Goal: Find specific page/section: Find specific page/section

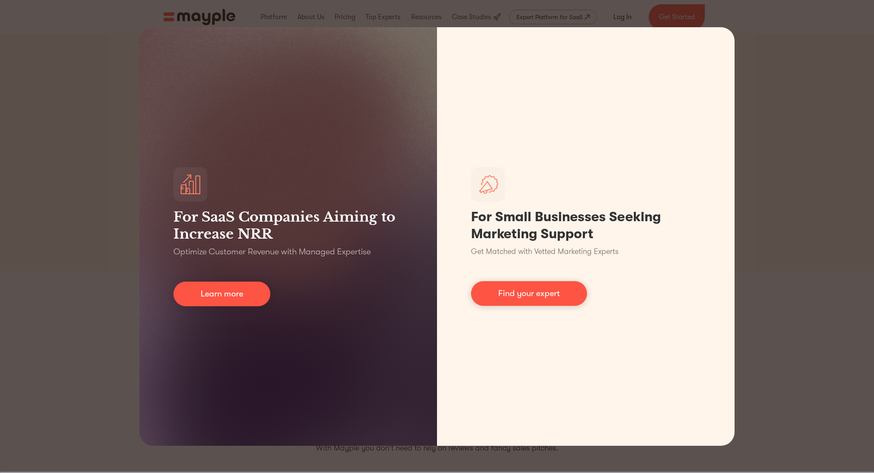
click at [780, 74] on div "For SaaS Companies Aiming to Increase NRR Optimize Customer Revenue with Manage…" at bounding box center [437, 236] width 874 height 473
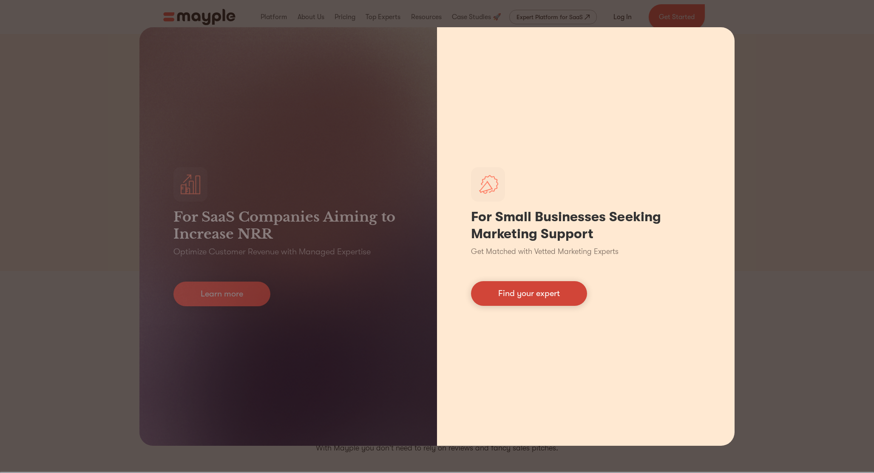
click at [555, 290] on link "Find your expert" at bounding box center [529, 293] width 116 height 25
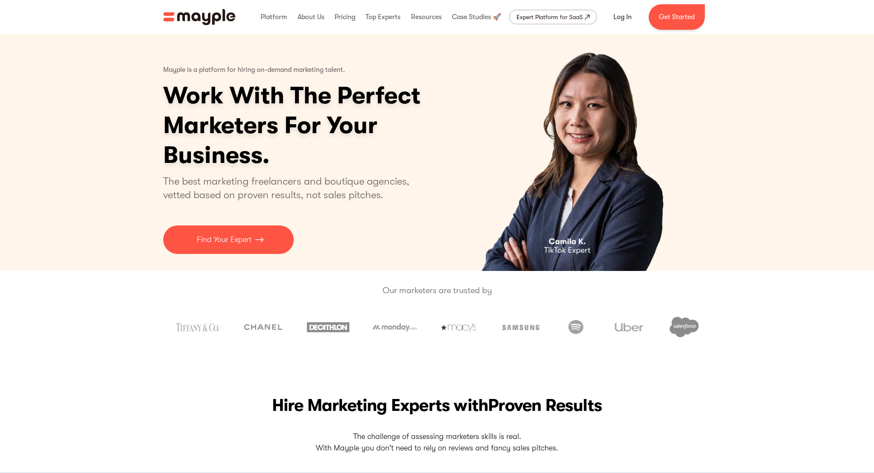
click at [170, 11] on img "home" at bounding box center [199, 17] width 72 height 16
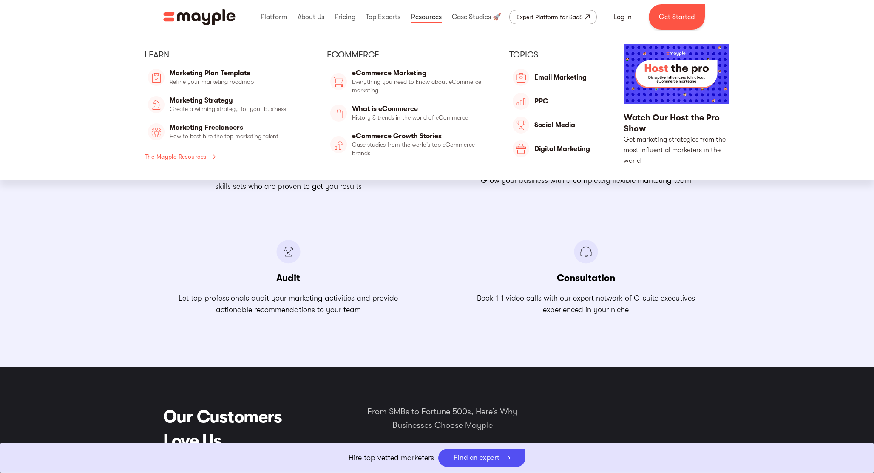
scroll to position [1017, 0]
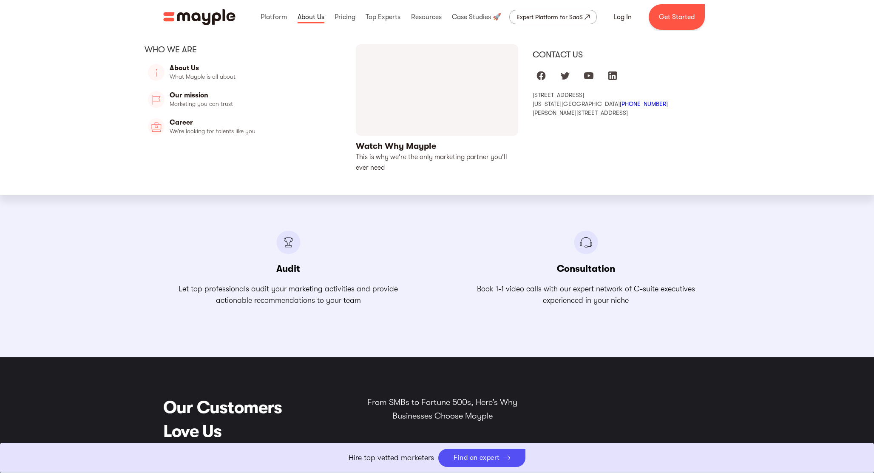
click at [302, 17] on link at bounding box center [311, 16] width 31 height 27
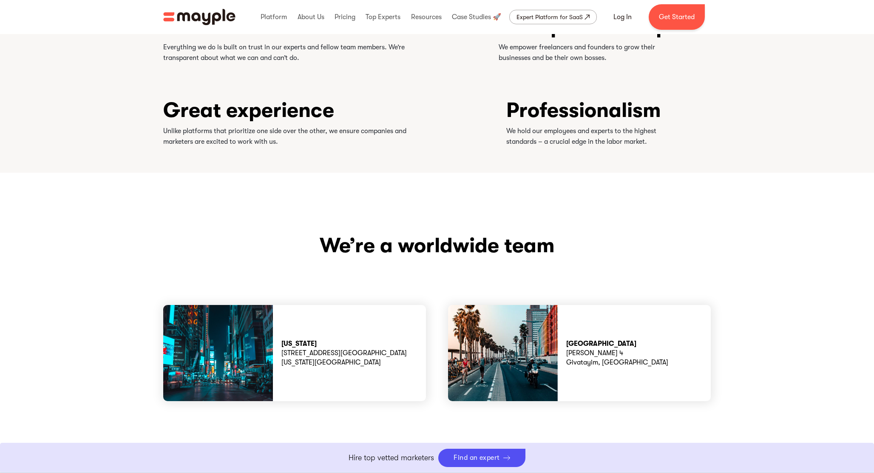
scroll to position [2001, 0]
